Goal: Use online tool/utility: Utilize a website feature to perform a specific function

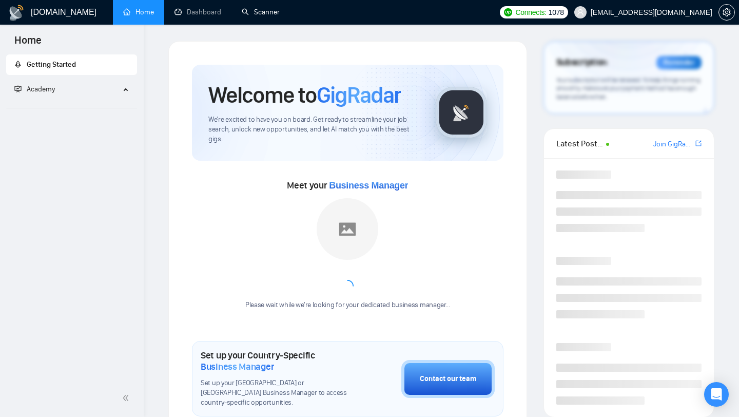
click at [263, 14] on link "Scanner" at bounding box center [261, 12] width 38 height 9
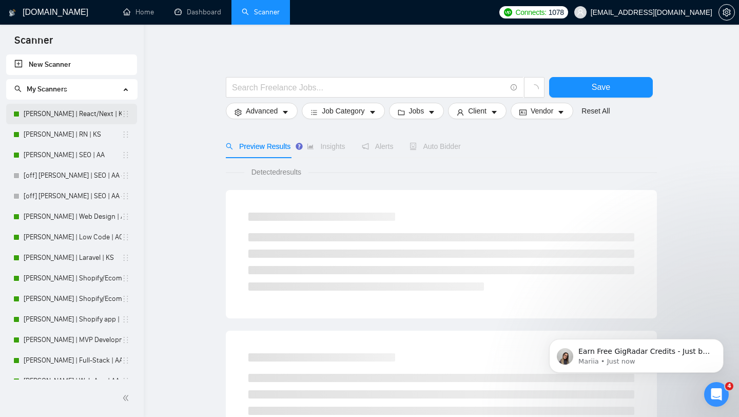
click at [62, 112] on link "[PERSON_NAME] | React/Next | KS" at bounding box center [73, 114] width 98 height 21
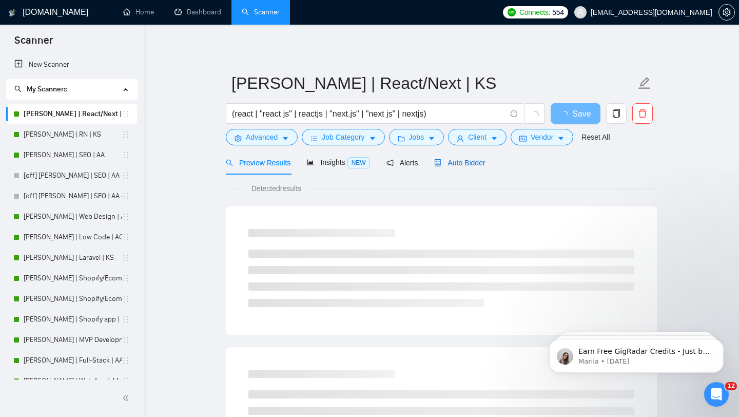
click at [453, 159] on span "Auto Bidder" at bounding box center [459, 163] width 51 height 8
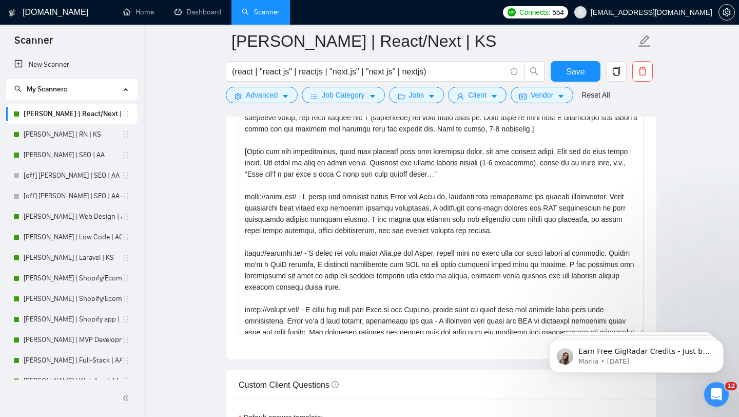
scroll to position [136, 0]
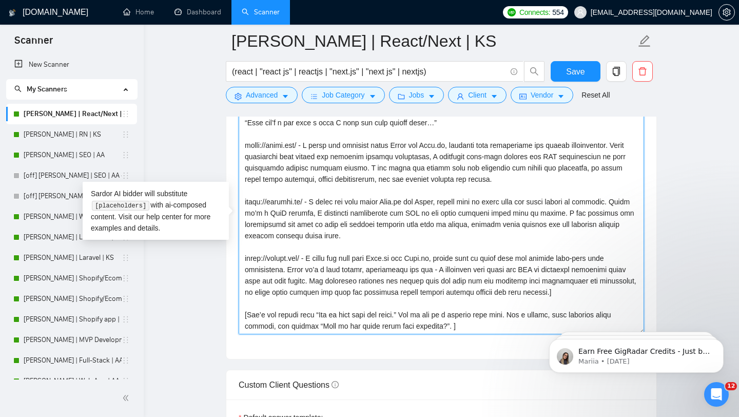
click at [503, 324] on textarea "Cover letter template:" at bounding box center [442, 218] width 406 height 231
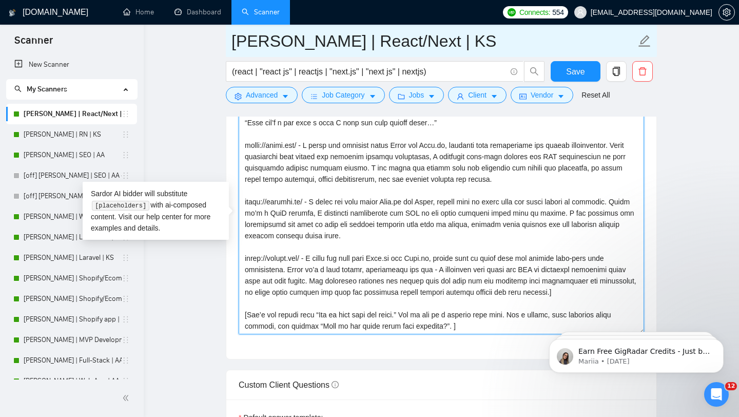
scroll to position [0, 0]
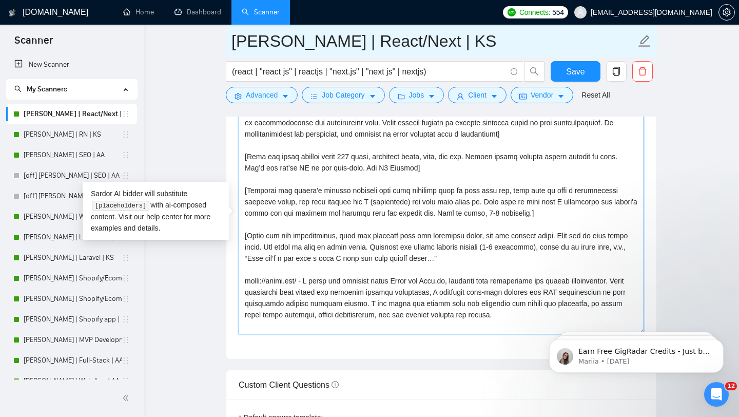
drag, startPoint x: 490, startPoint y: 329, endPoint x: 494, endPoint y: 50, distance: 279.3
click at [495, 49] on div "[PERSON_NAME] | React/Next | KS (react | "react js" | reactjs | "next.js" | "ne…" at bounding box center [441, 333] width 431 height 2963
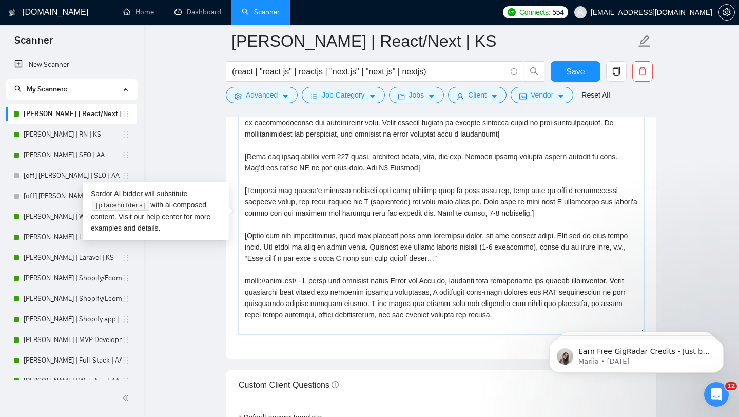
scroll to position [1119, 0]
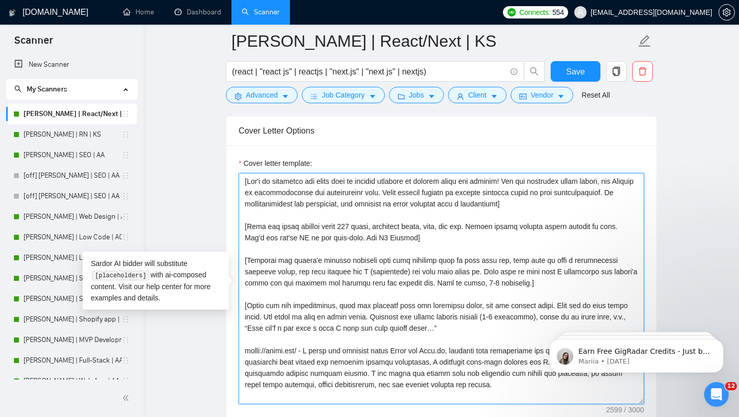
click at [470, 208] on textarea "Cover letter template:" at bounding box center [442, 288] width 406 height 231
